Goal: Task Accomplishment & Management: Complete application form

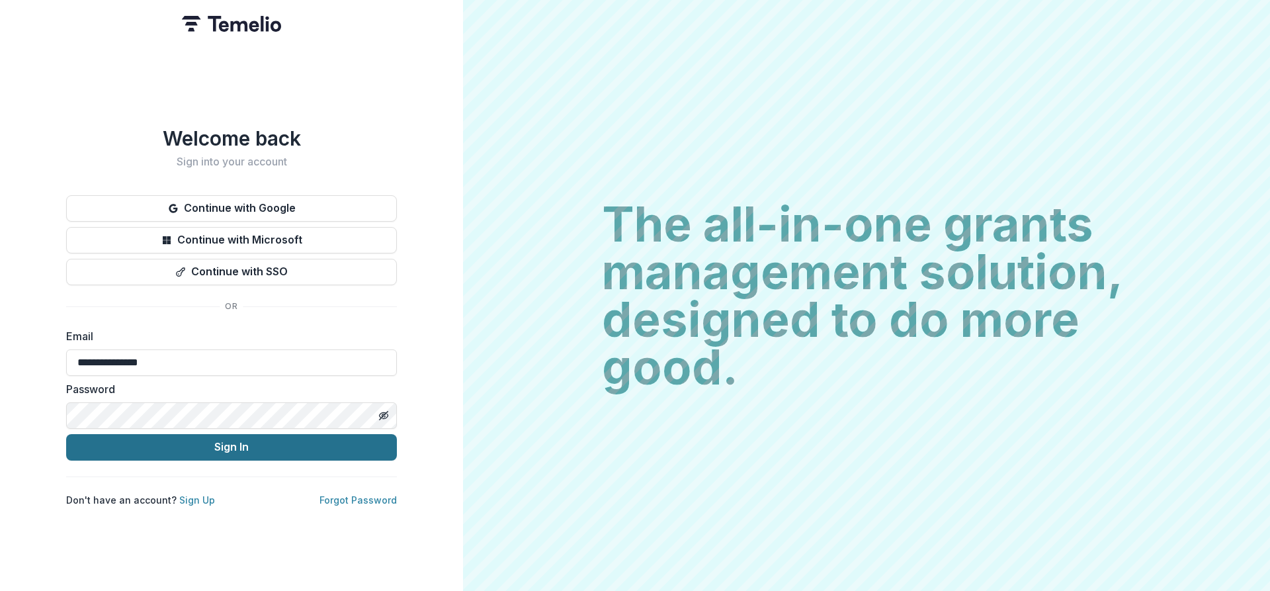
click at [259, 449] on button "Sign In" at bounding box center [231, 447] width 331 height 26
click at [216, 447] on button "Sign In" at bounding box center [231, 447] width 331 height 26
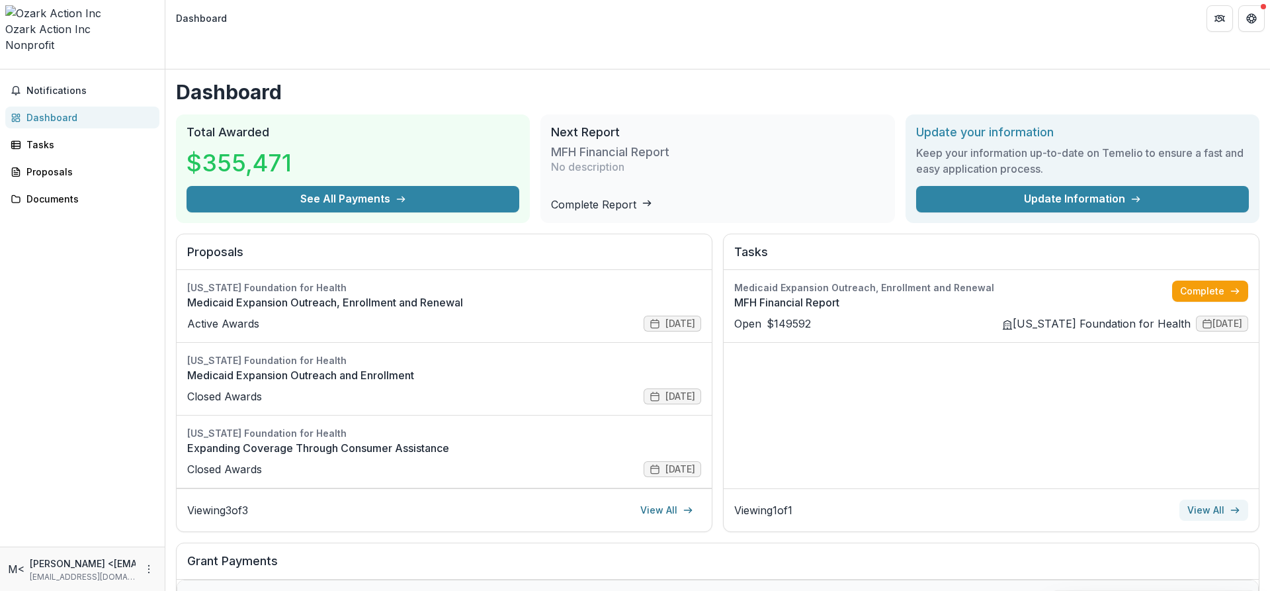
click at [1198, 500] on link "View All" at bounding box center [1214, 510] width 69 height 21
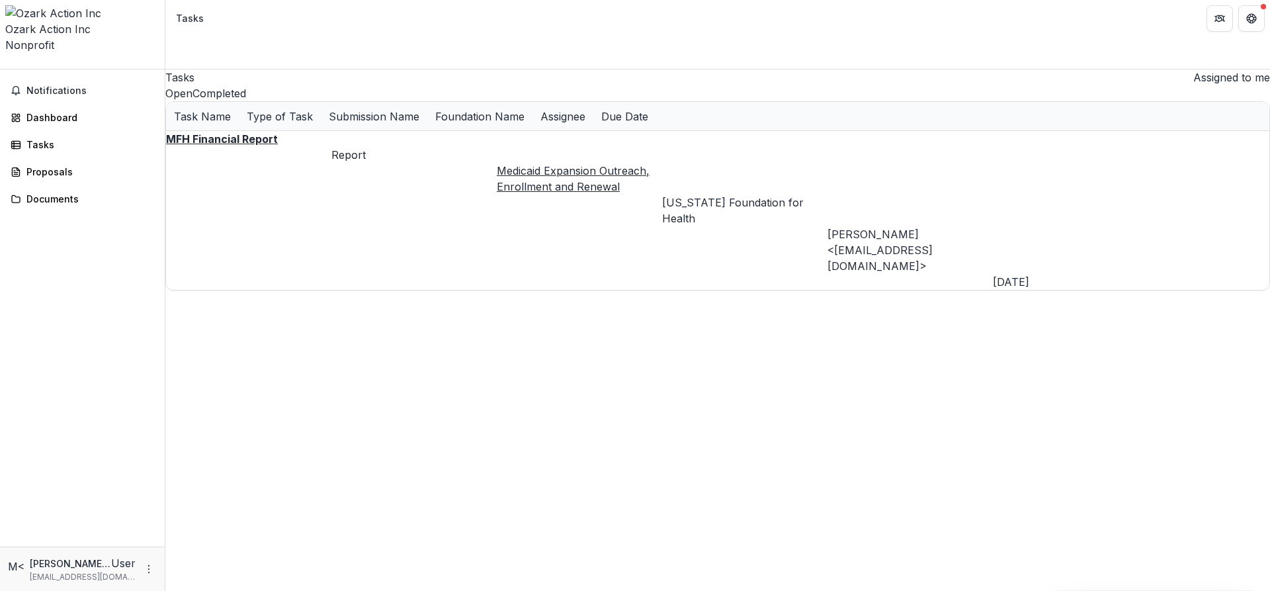
click at [539, 164] on u "Medicaid Expansion Outreach, Enrollment and Renewal" at bounding box center [573, 178] width 153 height 29
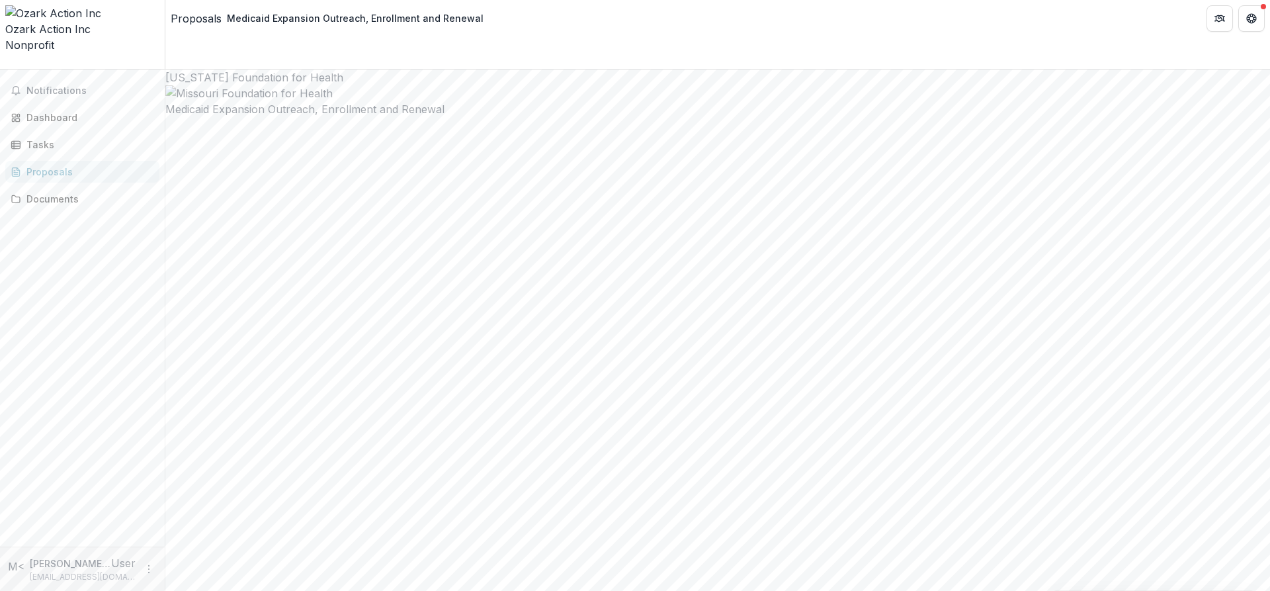
type input "********"
click at [184, 11] on link "Proposals" at bounding box center [196, 19] width 51 height 16
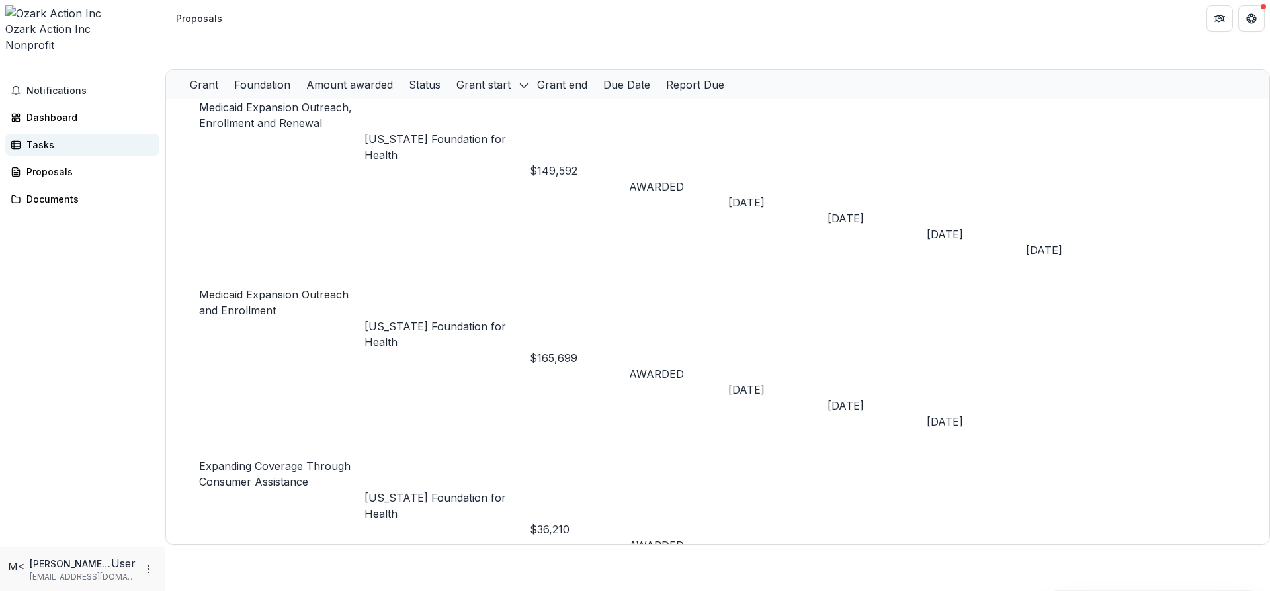
click at [23, 134] on link "Tasks" at bounding box center [82, 145] width 154 height 22
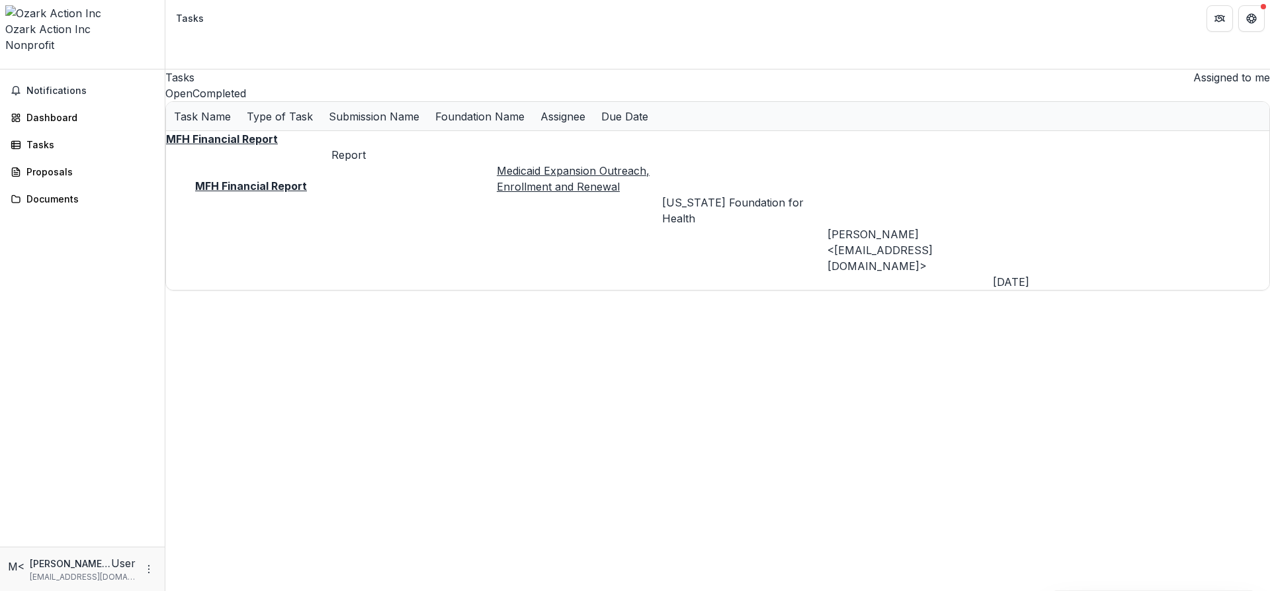
click at [217, 146] on div "MFH Financial Report" at bounding box center [248, 139] width 165 height 16
click at [237, 146] on u "MFH Financial Report" at bounding box center [222, 138] width 112 height 13
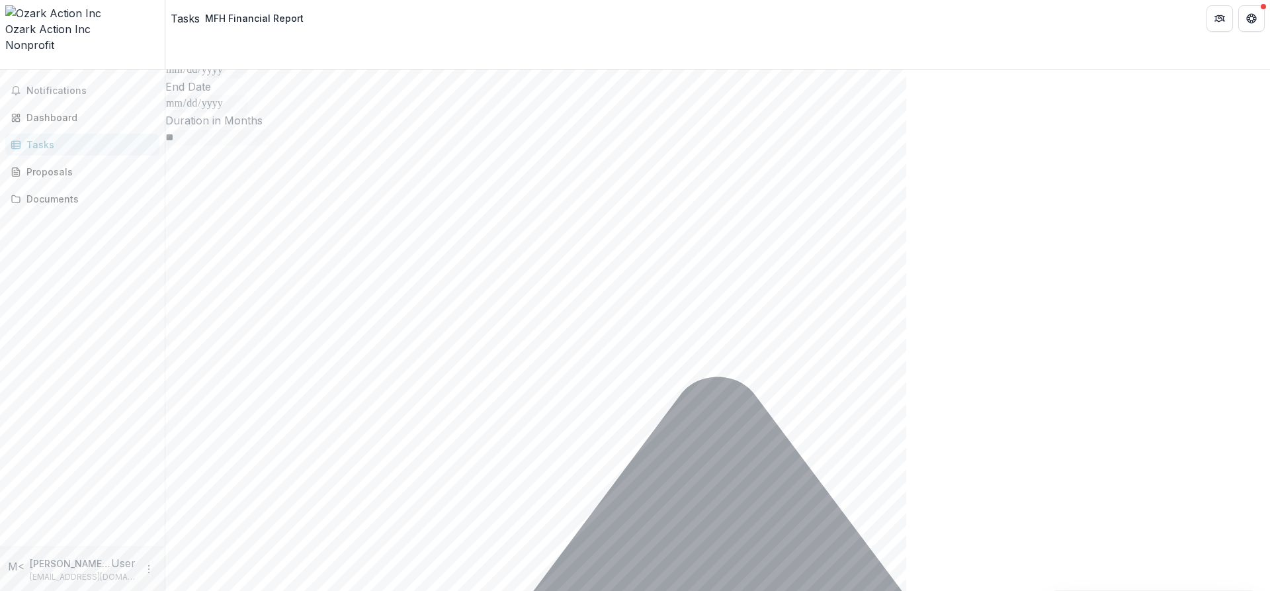
scroll to position [367, 0]
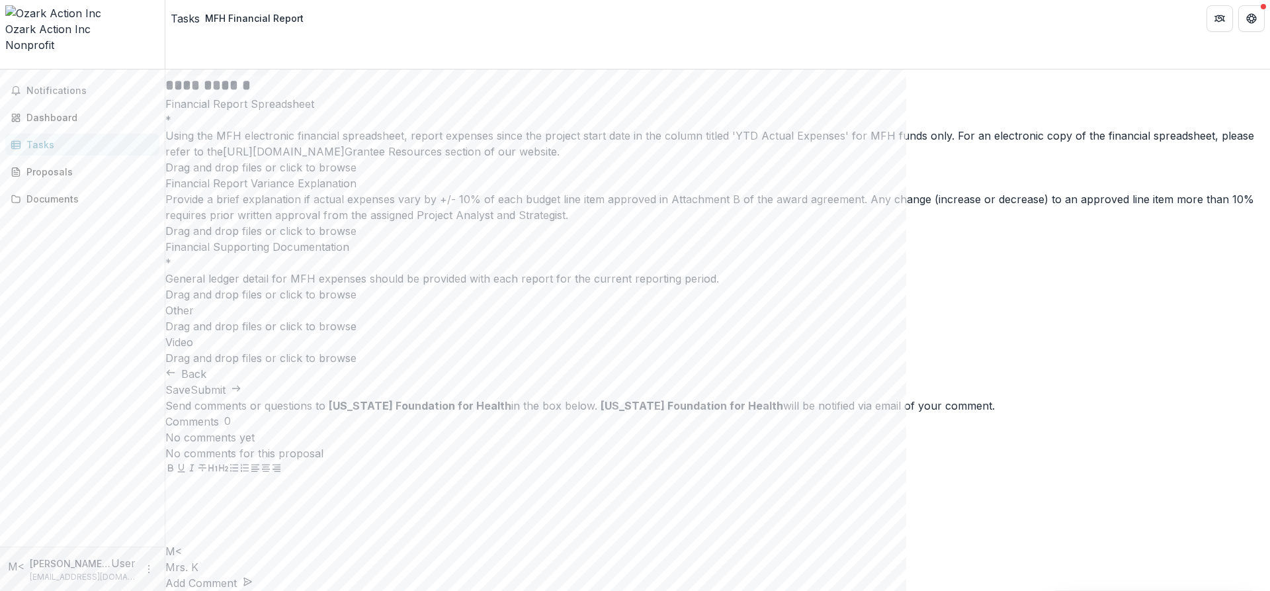
scroll to position [318, 0]
